Goal: Transaction & Acquisition: Purchase product/service

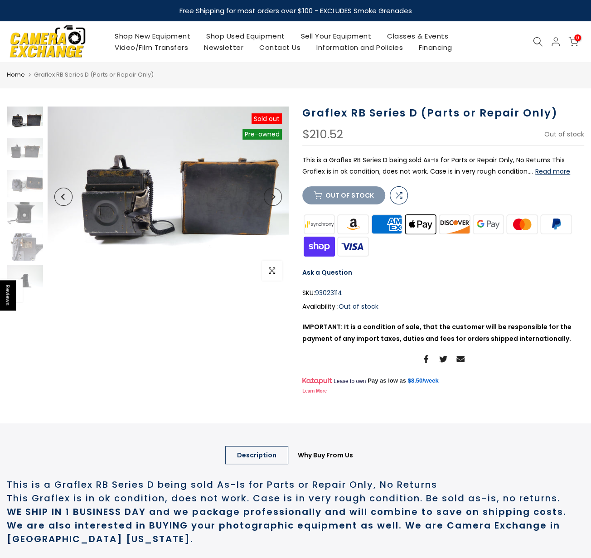
click at [61, 197] on icon "Previous" at bounding box center [63, 197] width 6 height 6
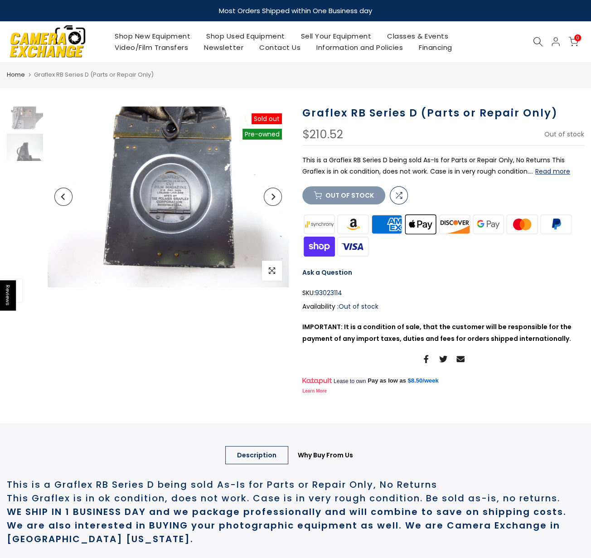
scroll to position [132, 0]
click at [61, 197] on icon "Previous" at bounding box center [63, 197] width 6 height 6
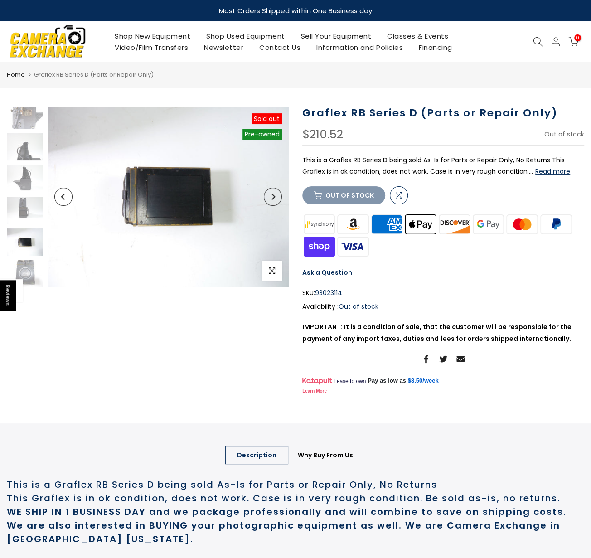
click at [61, 197] on icon "Previous" at bounding box center [63, 197] width 6 height 6
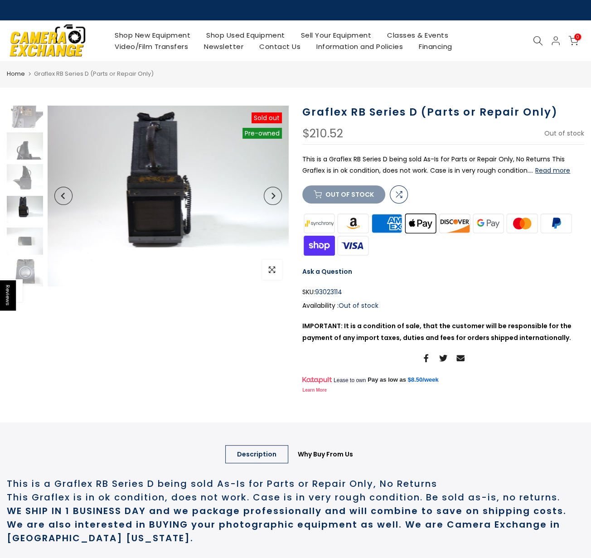
click at [61, 197] on icon "Previous" at bounding box center [63, 196] width 6 height 6
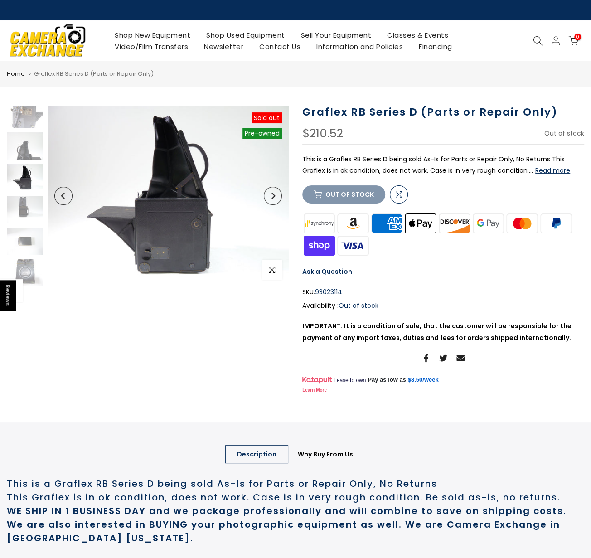
click at [61, 197] on icon "Previous" at bounding box center [63, 196] width 6 height 6
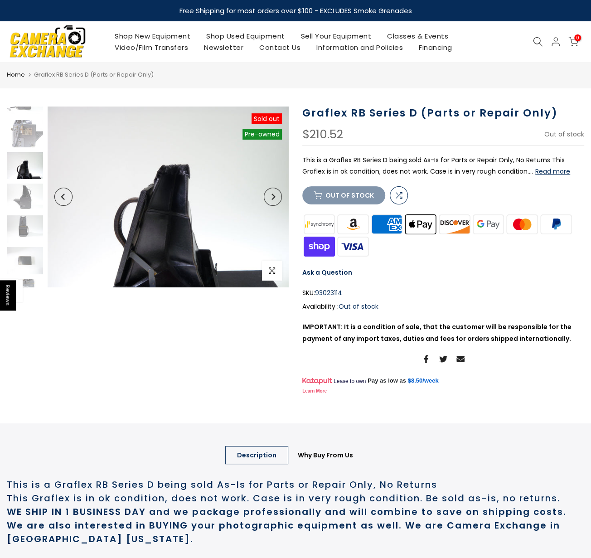
click at [61, 197] on icon "Previous" at bounding box center [63, 197] width 6 height 6
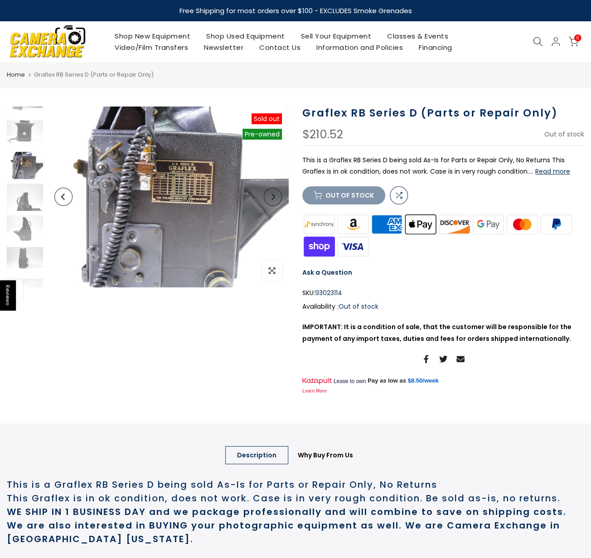
click at [61, 197] on icon "Previous" at bounding box center [63, 197] width 6 height 6
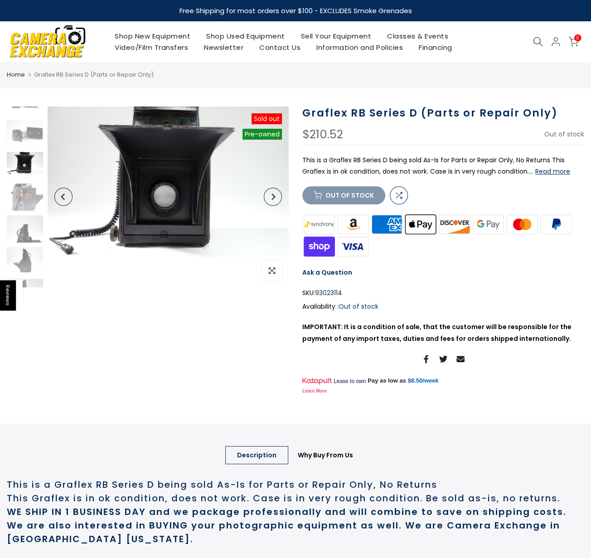
click at [61, 197] on icon "Previous" at bounding box center [63, 197] width 4 height 6
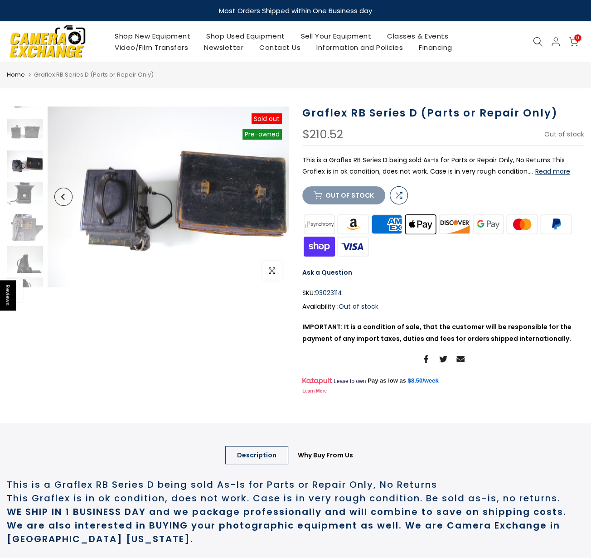
scroll to position [18, 0]
click at [61, 197] on icon "Previous" at bounding box center [63, 197] width 4 height 6
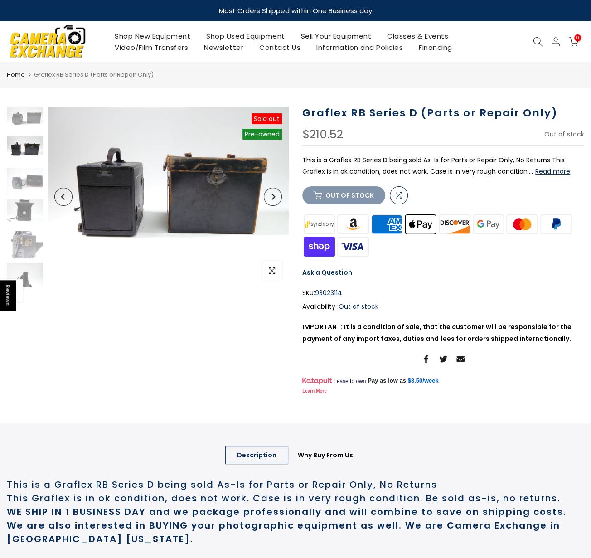
scroll to position [0, 0]
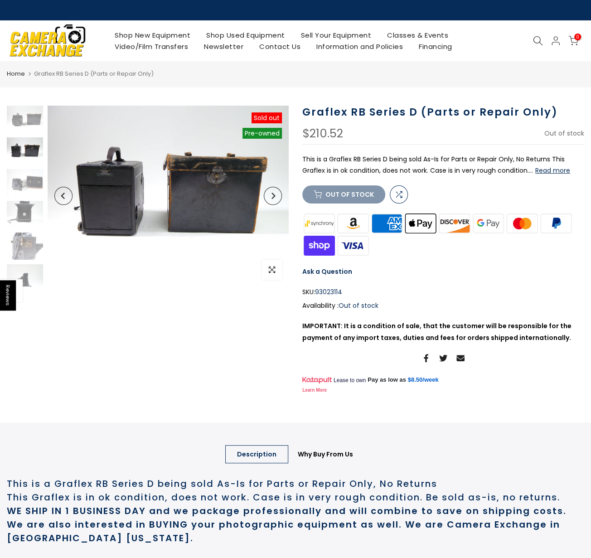
click at [61, 197] on icon "Previous" at bounding box center [63, 196] width 6 height 6
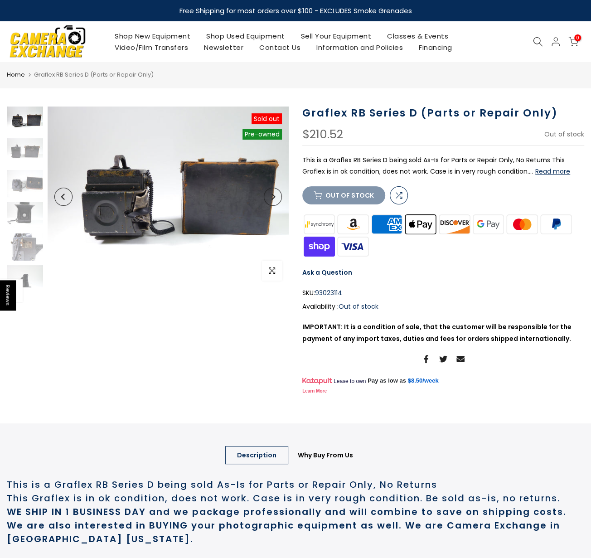
click at [61, 197] on icon "Previous" at bounding box center [63, 197] width 4 height 6
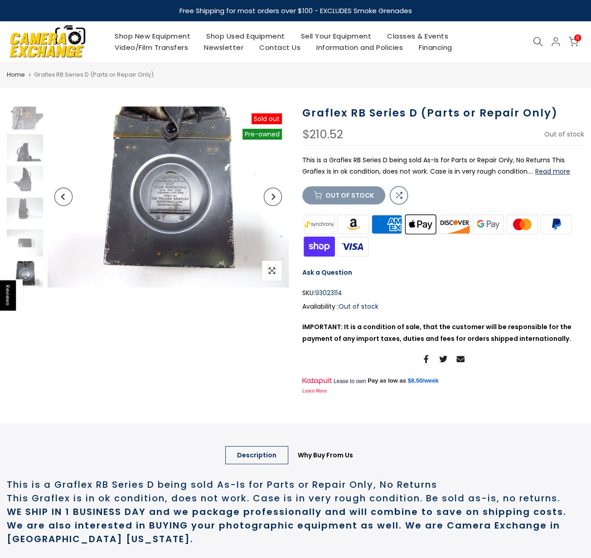
scroll to position [132, 0]
